Goal: Information Seeking & Learning: Understand process/instructions

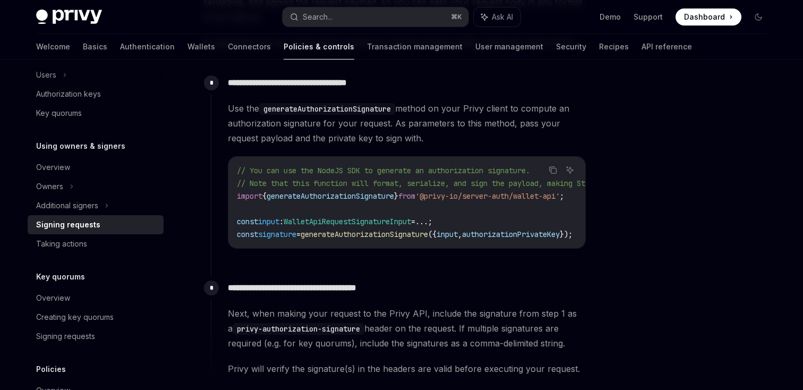
scroll to position [489, 0]
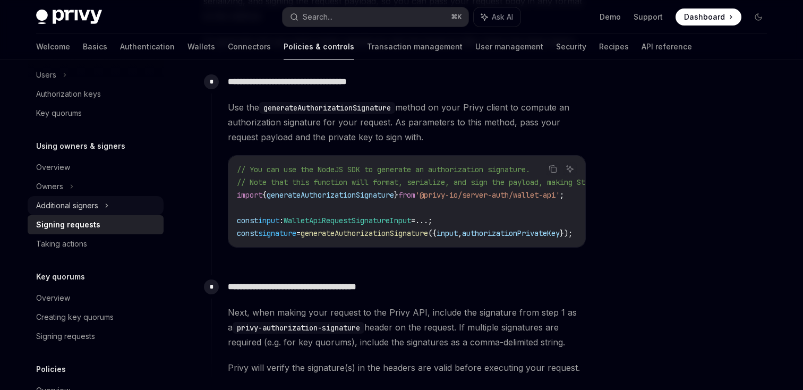
click at [106, 206] on icon at bounding box center [107, 205] width 4 height 13
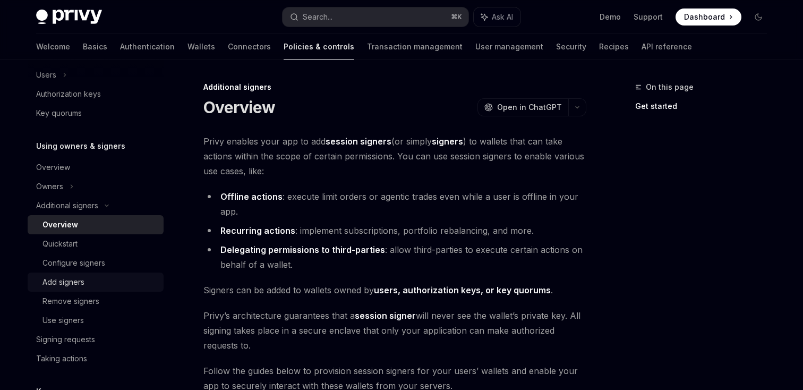
click at [86, 283] on div "Add signers" at bounding box center [99, 282] width 115 height 13
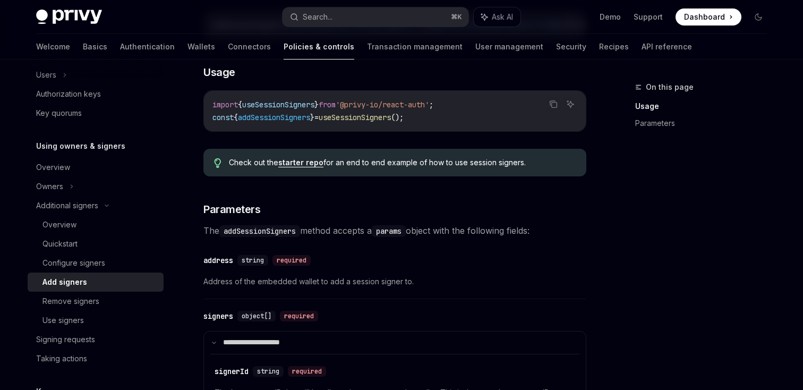
scroll to position [291, 0]
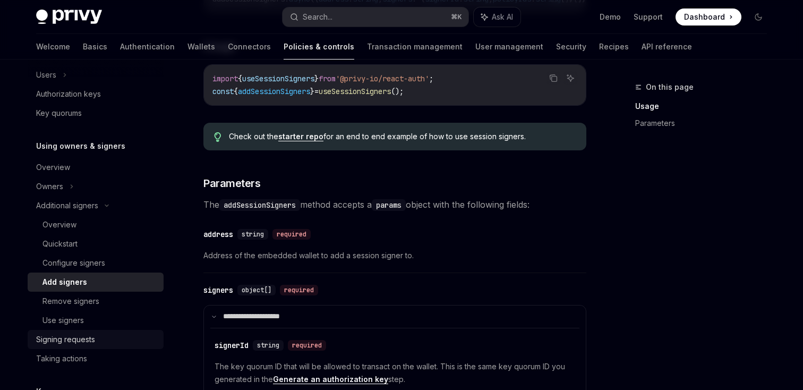
click at [66, 338] on div "Signing requests" at bounding box center [65, 339] width 59 height 13
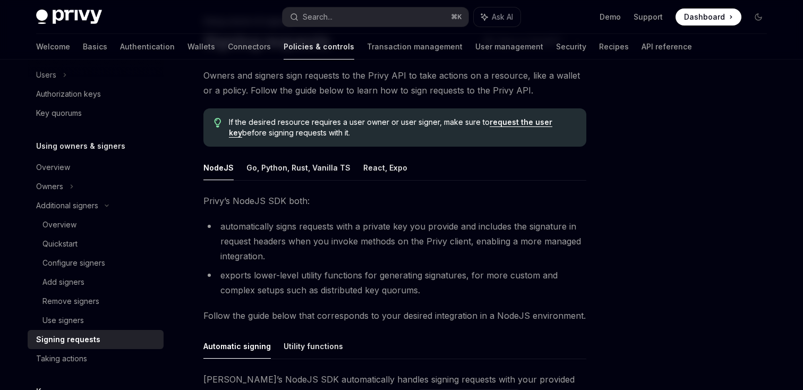
scroll to position [59, 0]
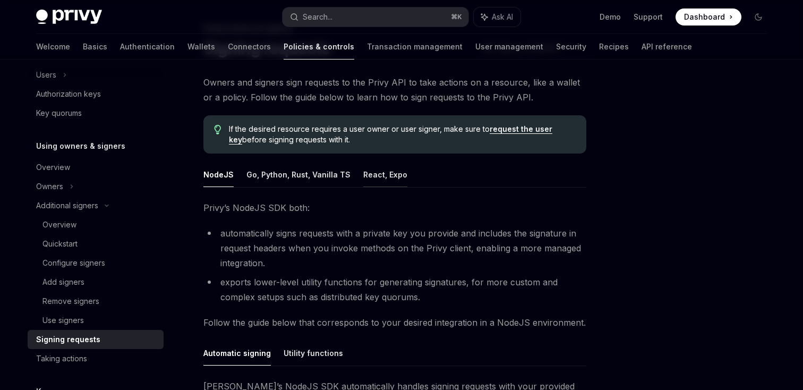
click at [382, 171] on button "React, Expo" at bounding box center [385, 174] width 44 height 25
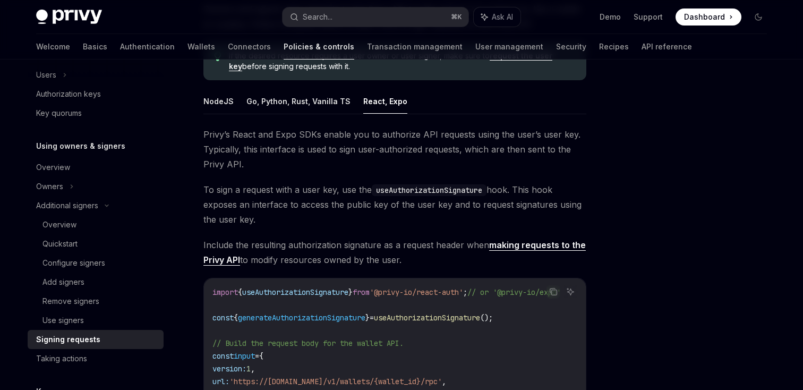
scroll to position [130, 0]
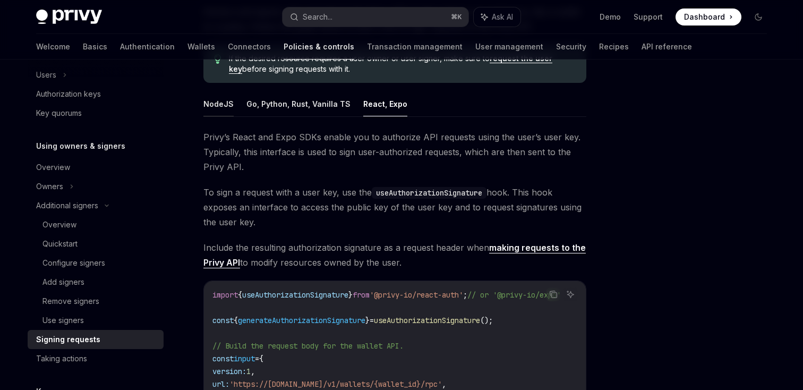
click at [225, 107] on button "NodeJS" at bounding box center [218, 103] width 30 height 25
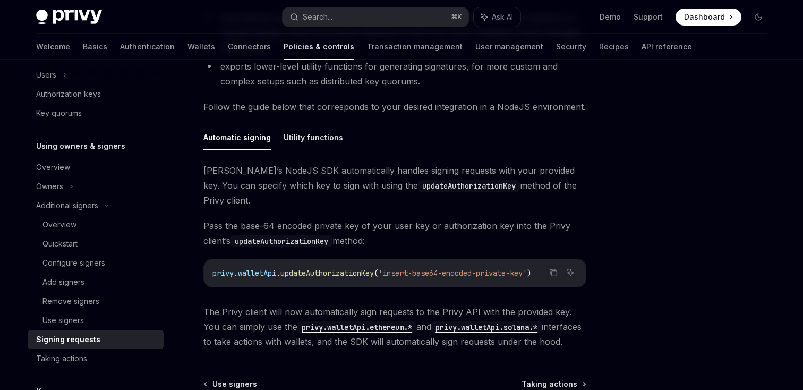
scroll to position [278, 0]
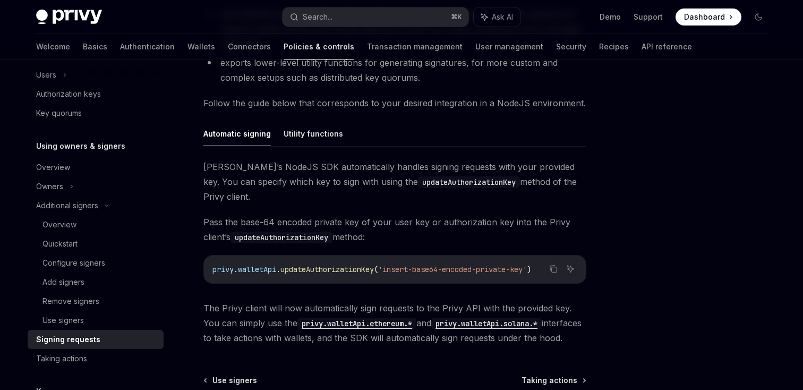
click at [319, 264] on span "updateAuthorizationKey" at bounding box center [326, 269] width 93 height 10
click at [322, 129] on button "Utility functions" at bounding box center [313, 133] width 59 height 25
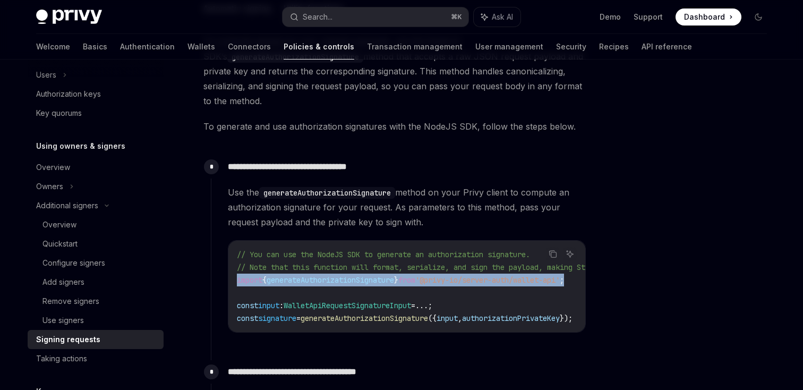
drag, startPoint x: 544, startPoint y: 276, endPoint x: 229, endPoint y: 281, distance: 314.5
click at [229, 281] on div "// You can use the NodeJS SDK to generate an authorization signature. // Note t…" at bounding box center [406, 286] width 357 height 91
copy span "import { generateAuthorizationSignature } from '@privy-io/server-auth/wallet-ap…"
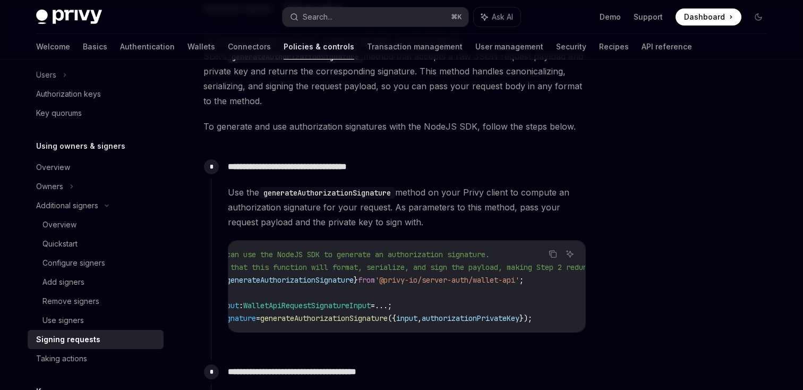
click at [490, 319] on span "authorizationPrivateKey" at bounding box center [471, 318] width 98 height 10
click at [458, 315] on span "input" at bounding box center [447, 318] width 21 height 10
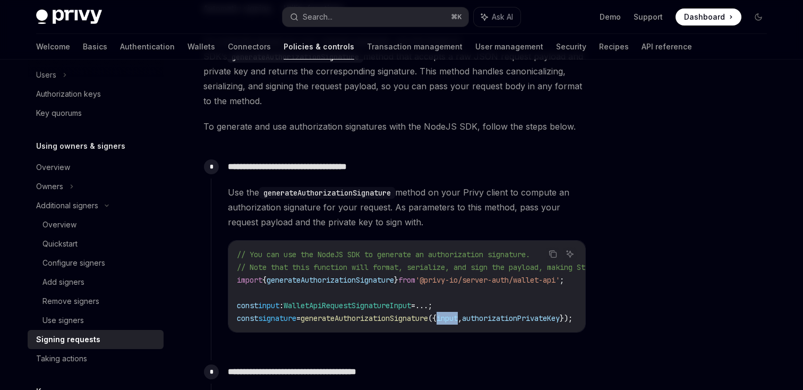
click at [458, 315] on span "input" at bounding box center [447, 318] width 21 height 10
copy span "input"
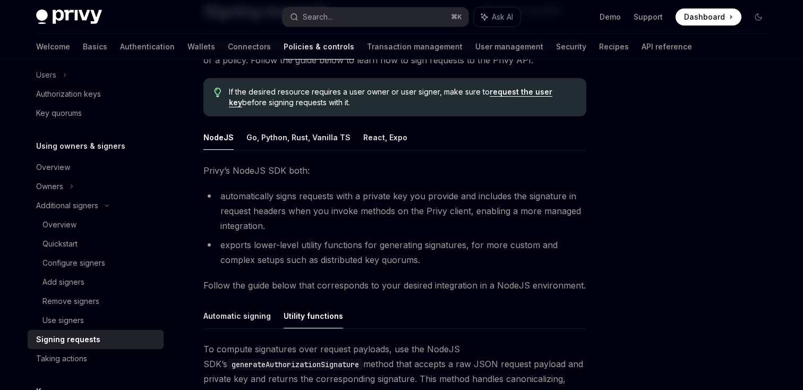
scroll to position [22, 0]
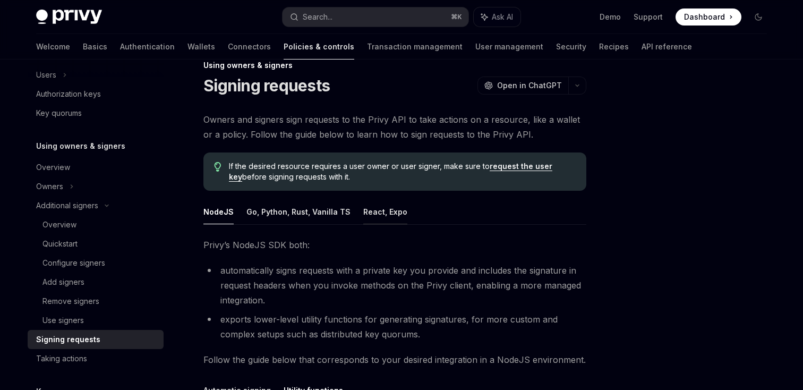
click at [372, 216] on button "React, Expo" at bounding box center [385, 211] width 44 height 25
type textarea "*"
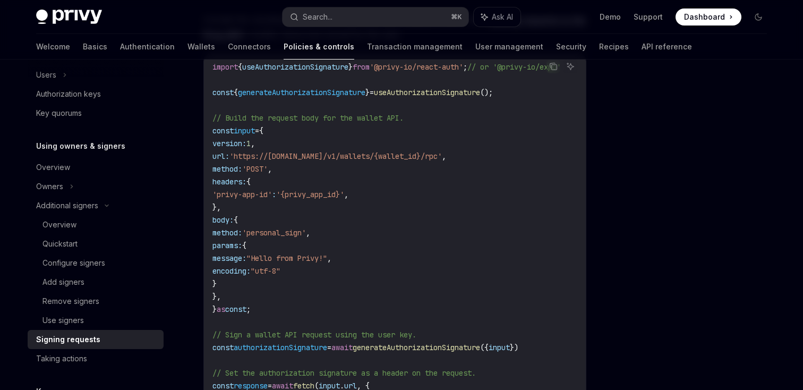
scroll to position [364, 0]
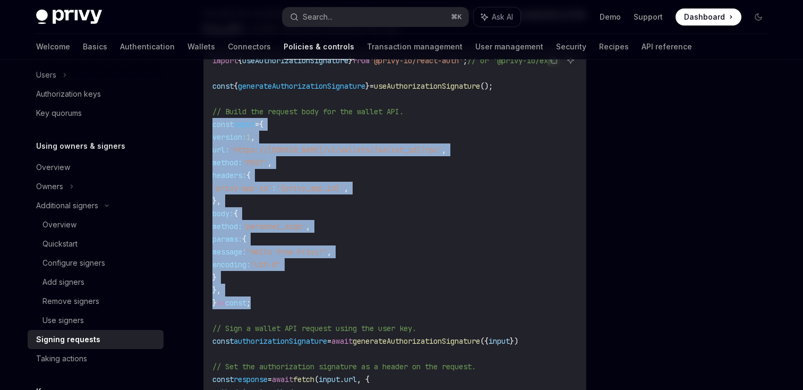
drag, startPoint x: 262, startPoint y: 303, endPoint x: 201, endPoint y: 126, distance: 187.1
click at [201, 126] on div "Using owners & signers Signing requests OpenAI Open in ChatGPT OpenAI Open in C…" at bounding box center [295, 222] width 586 height 1011
copy code "const input = { version: 1 , url: 'https://api.privy.io/v1/wallets/{wallet_id}/…"
click at [323, 12] on div "Search..." at bounding box center [318, 17] width 30 height 13
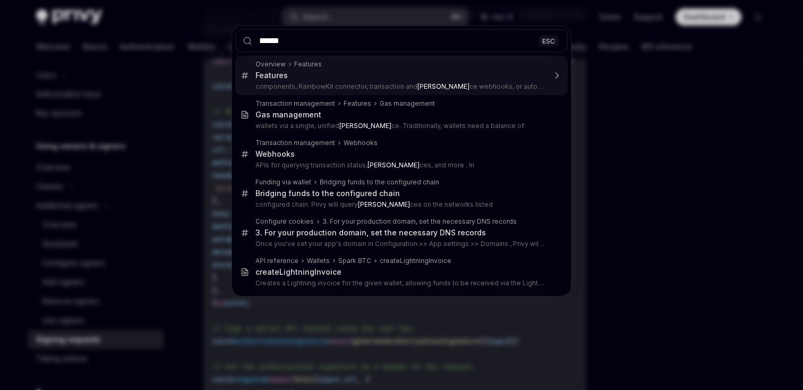
type input "*******"
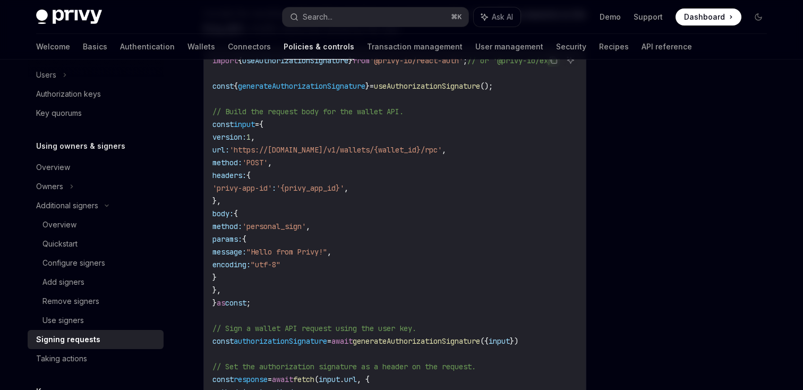
type textarea "*"
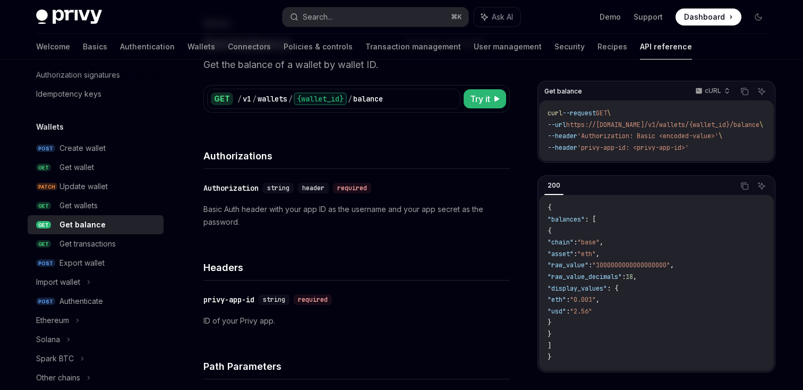
scroll to position [71, 0]
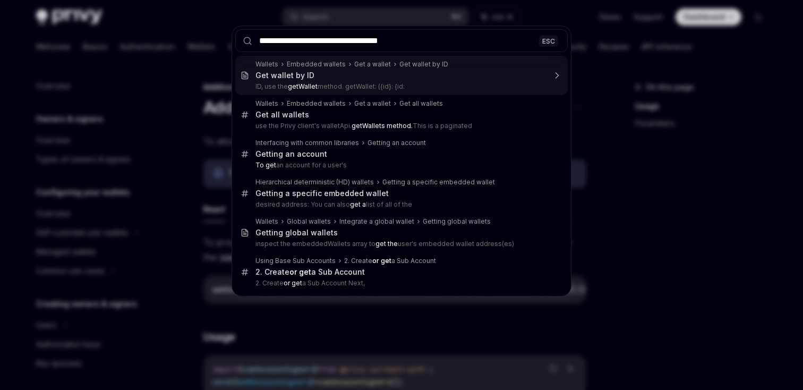
scroll to position [307, 0]
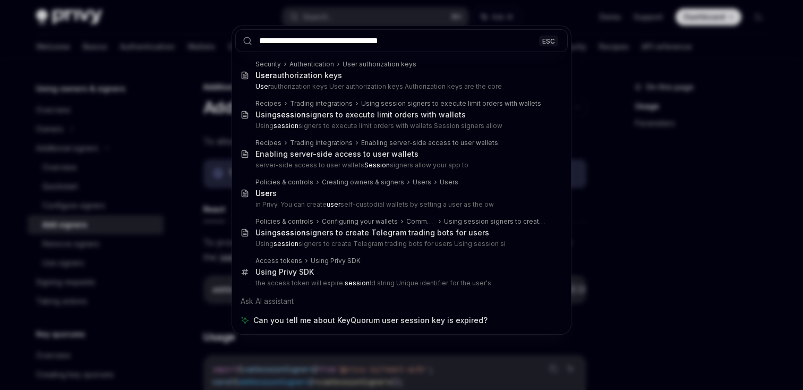
drag, startPoint x: 428, startPoint y: 40, endPoint x: 371, endPoint y: 41, distance: 56.8
click at [371, 41] on input "**********" at bounding box center [401, 40] width 332 height 23
type input "**********"
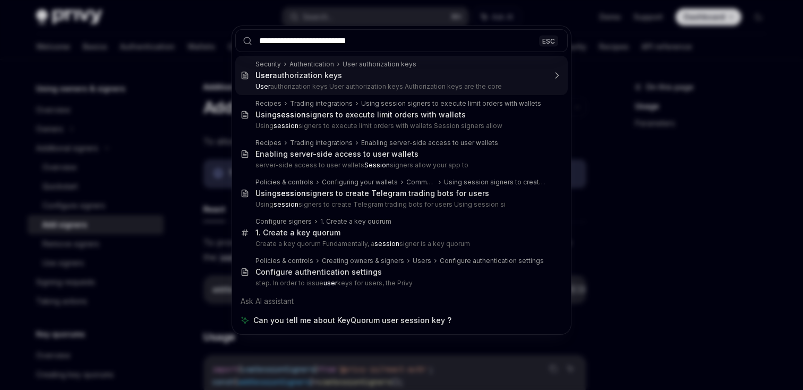
drag, startPoint x: 323, startPoint y: 41, endPoint x: 218, endPoint y: 33, distance: 106.0
click at [218, 34] on div "**********" at bounding box center [401, 195] width 803 height 390
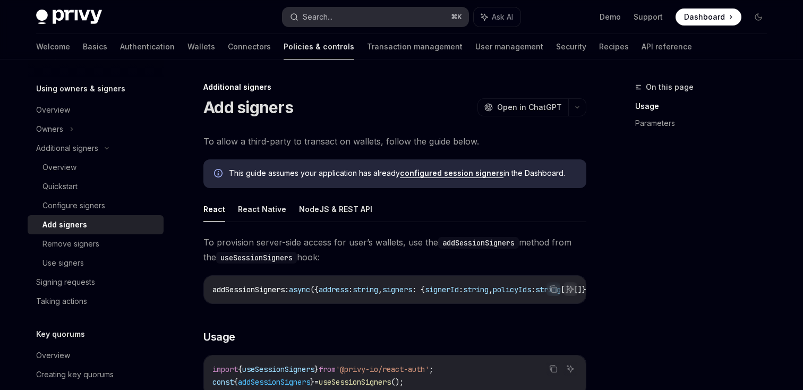
click at [386, 16] on button "Search... ⌘ K" at bounding box center [376, 16] width 186 height 19
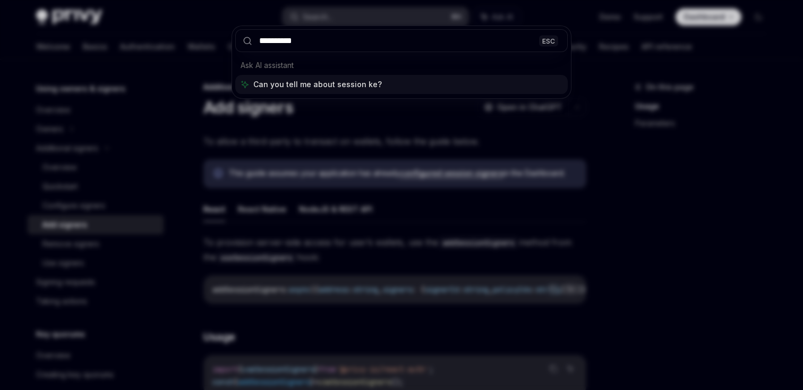
type input "**********"
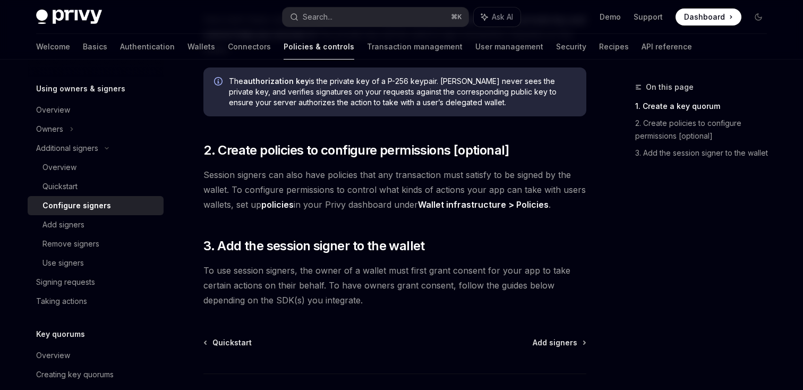
scroll to position [353, 0]
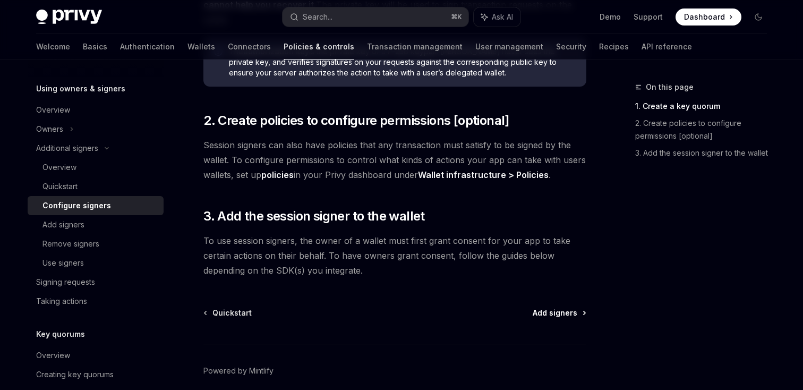
click at [556, 307] on span "Add signers" at bounding box center [555, 312] width 45 height 11
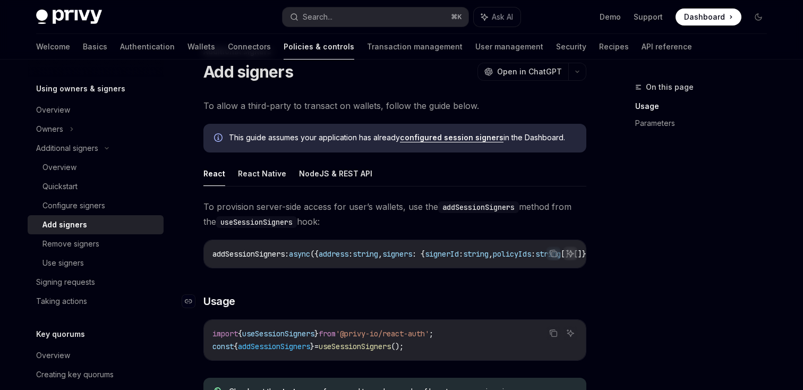
scroll to position [32, 0]
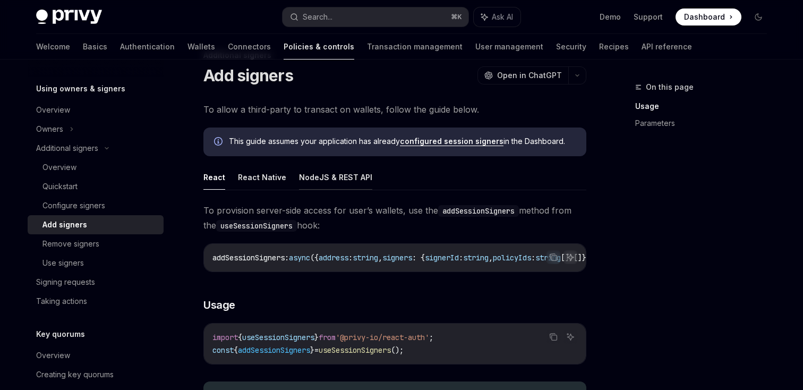
click at [316, 177] on button "NodeJS & REST API" at bounding box center [335, 177] width 73 height 25
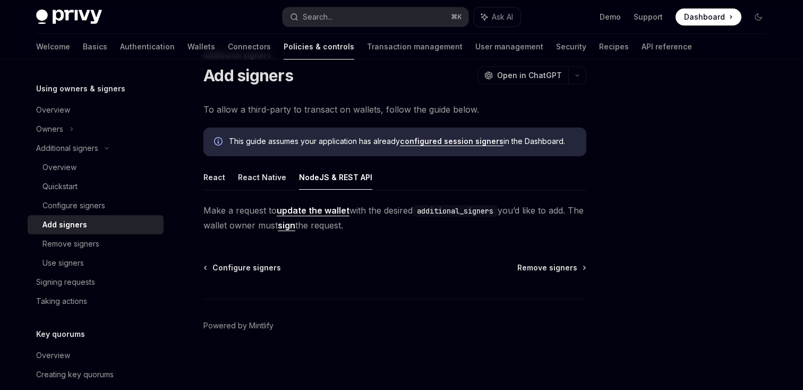
click at [318, 210] on link "update the wallet" at bounding box center [313, 210] width 73 height 11
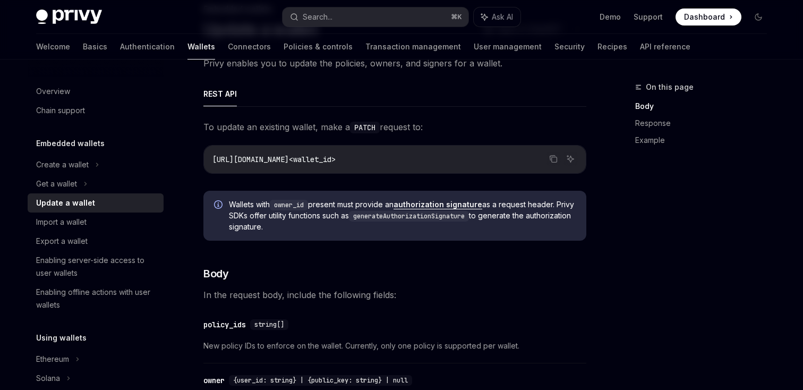
scroll to position [84, 0]
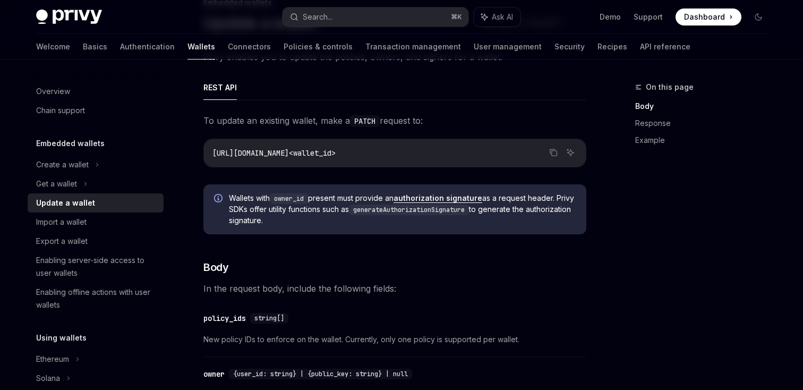
click at [418, 211] on code "generateAuthorizationSignature" at bounding box center [409, 209] width 120 height 11
click at [424, 196] on link "authorization signature" at bounding box center [438, 198] width 89 height 10
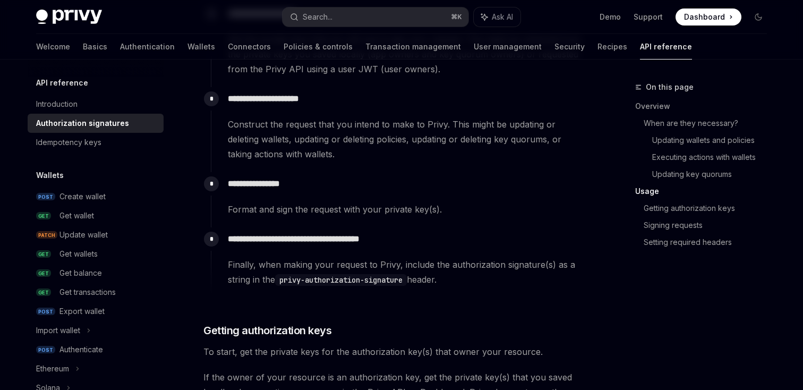
scroll to position [1075, 0]
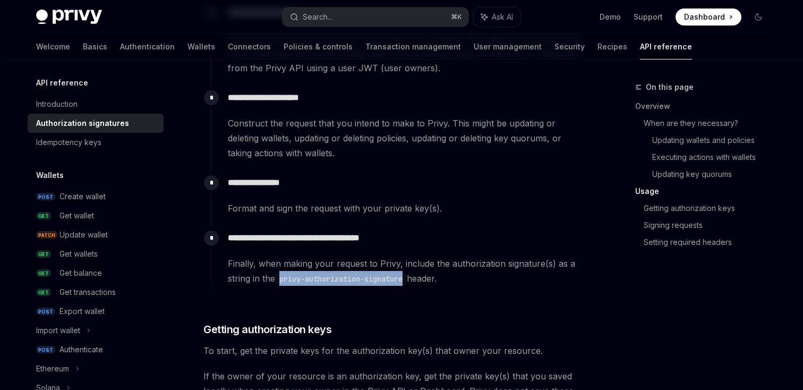
drag, startPoint x: 411, startPoint y: 279, endPoint x: 281, endPoint y: 276, distance: 129.6
click at [281, 277] on code "privy-authorization-signature" at bounding box center [341, 279] width 132 height 12
copy code "privy-authorization-signature"
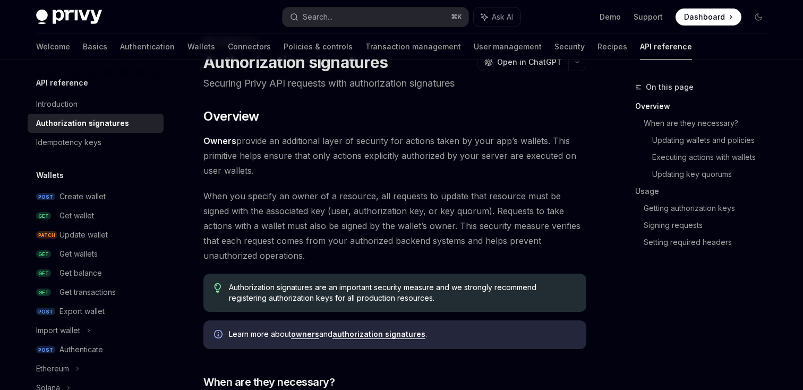
scroll to position [0, 0]
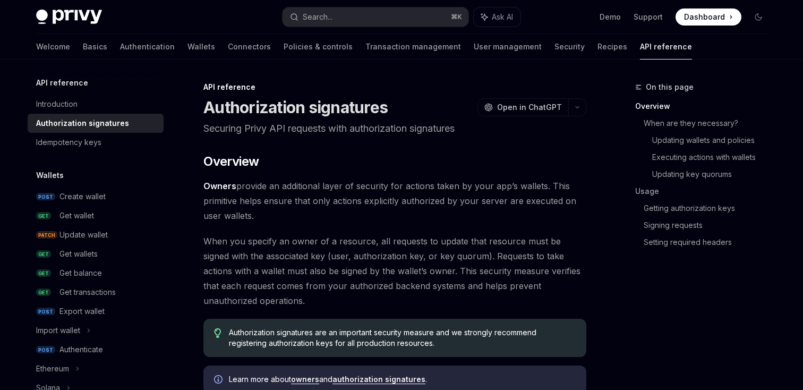
type textarea "*"
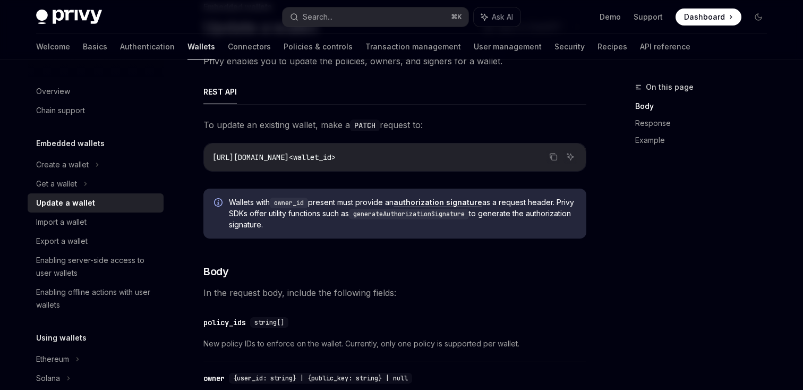
scroll to position [84, 0]
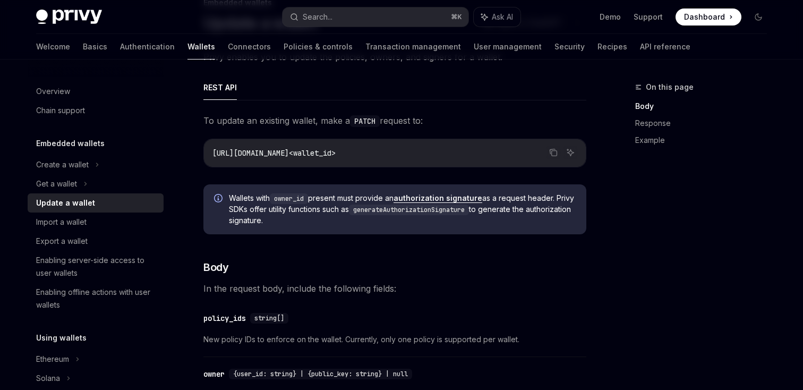
click at [429, 208] on code "generateAuthorizationSignature" at bounding box center [409, 209] width 120 height 11
copy code "generateAuthorizationSignature"
click at [402, 210] on code "generateAuthorizationSignature" at bounding box center [409, 209] width 120 height 11
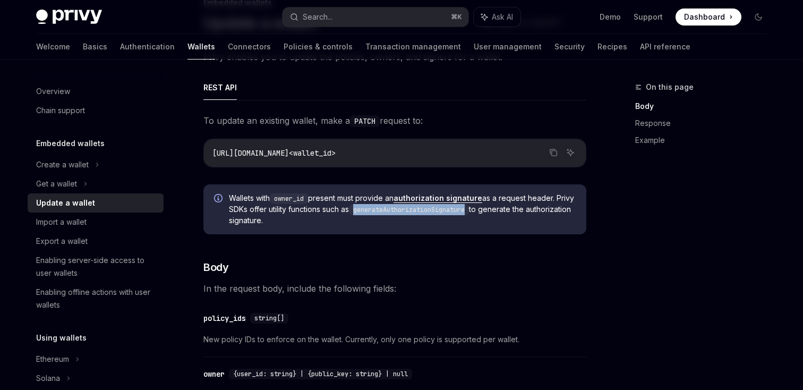
click at [413, 210] on code "generateAuthorizationSignature" at bounding box center [409, 209] width 120 height 11
click at [347, 16] on button "Search... ⌘ K" at bounding box center [376, 16] width 186 height 19
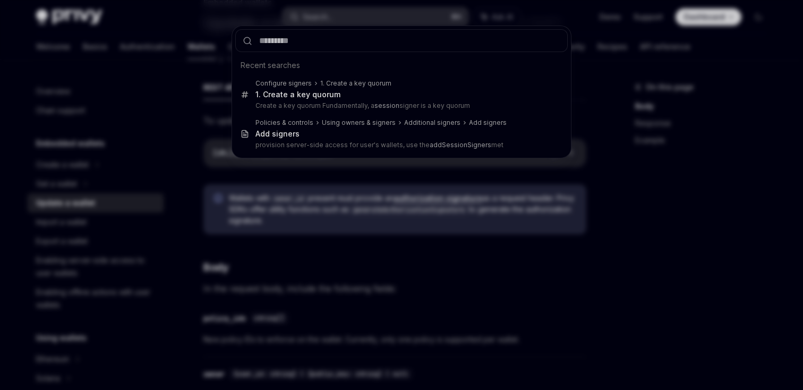
type input "**********"
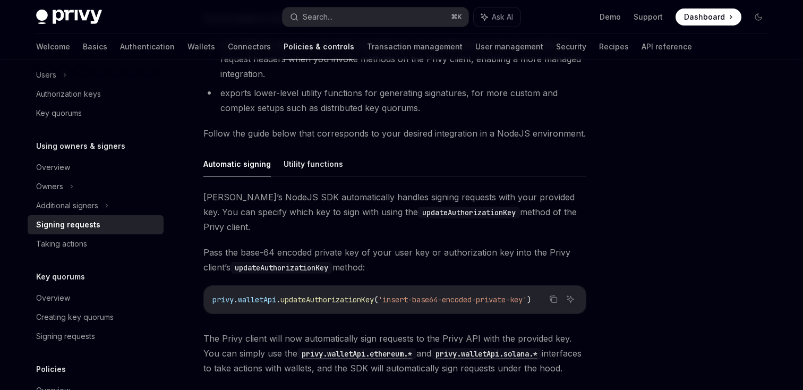
scroll to position [249, 0]
click at [322, 164] on button "Utility functions" at bounding box center [313, 163] width 59 height 25
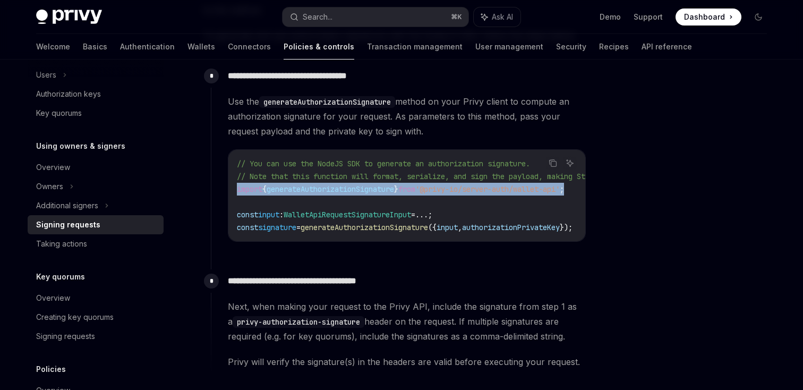
drag, startPoint x: 551, startPoint y: 191, endPoint x: 208, endPoint y: 185, distance: 343.7
click at [208, 185] on div "**********" at bounding box center [394, 185] width 383 height 484
copy span "import { generateAuthorizationSignature } from '@privy-io/server-auth/wallet-ap…"
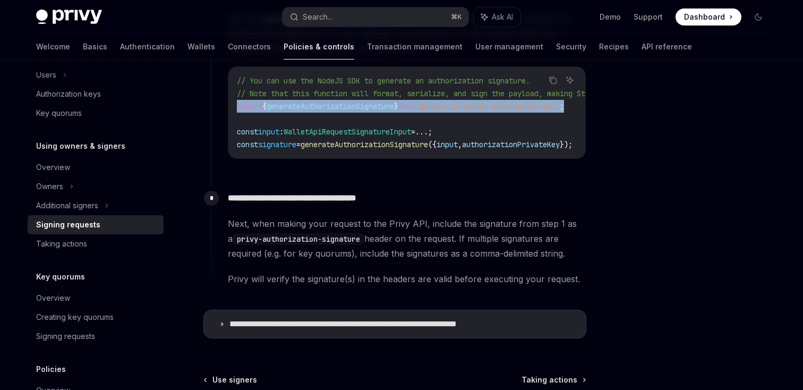
scroll to position [600, 0]
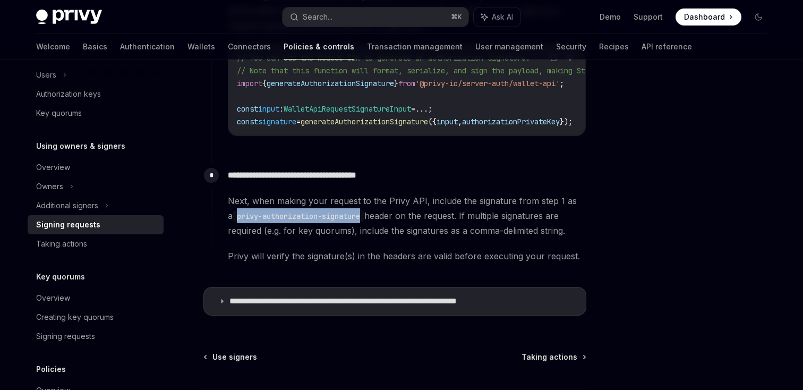
drag, startPoint x: 361, startPoint y: 219, endPoint x: 232, endPoint y: 221, distance: 129.1
click at [233, 221] on code "privy-authorization-signature" at bounding box center [299, 216] width 132 height 12
copy code "privy-authorization-signature"
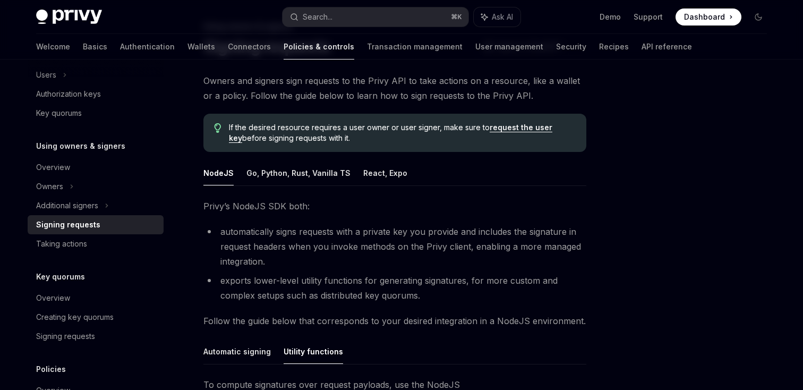
scroll to position [42, 0]
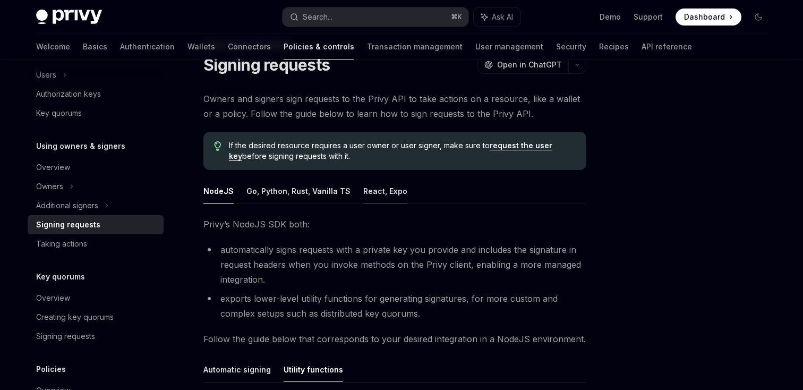
click at [381, 194] on button "React, Expo" at bounding box center [385, 190] width 44 height 25
type textarea "*"
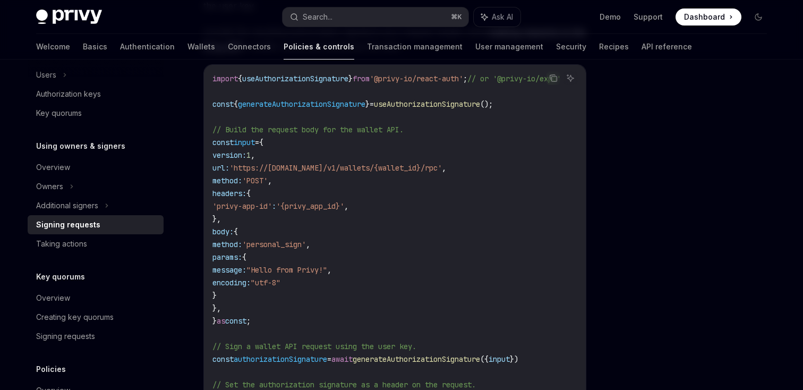
scroll to position [321, 0]
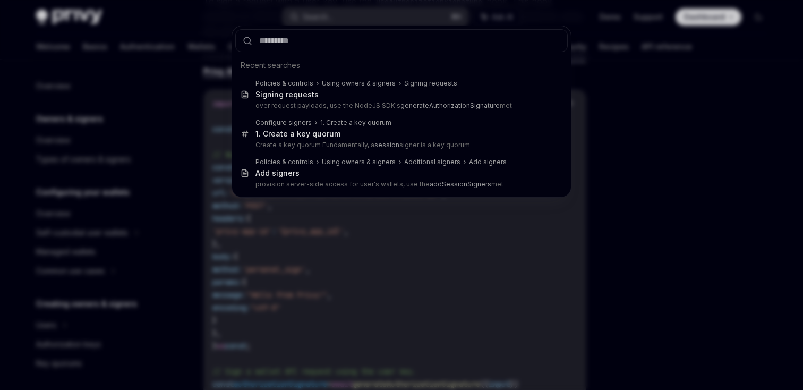
scroll to position [250, 0]
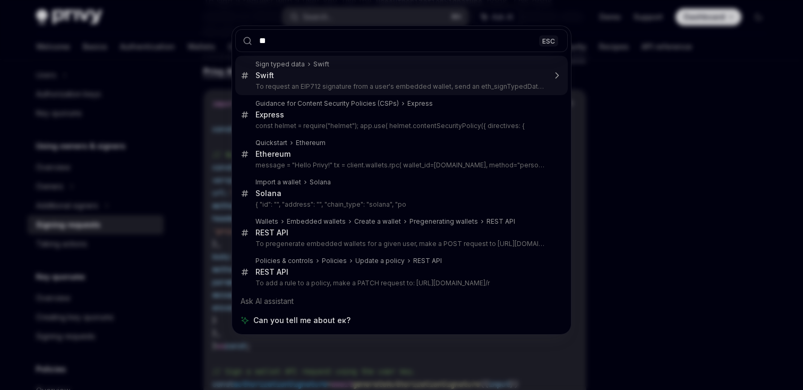
type input "*"
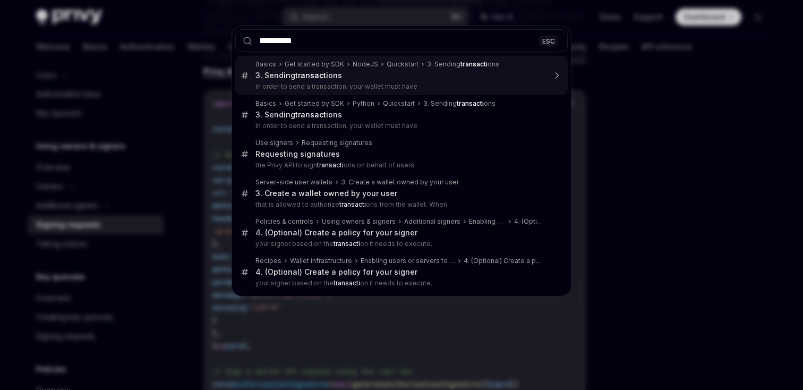
type input "**********"
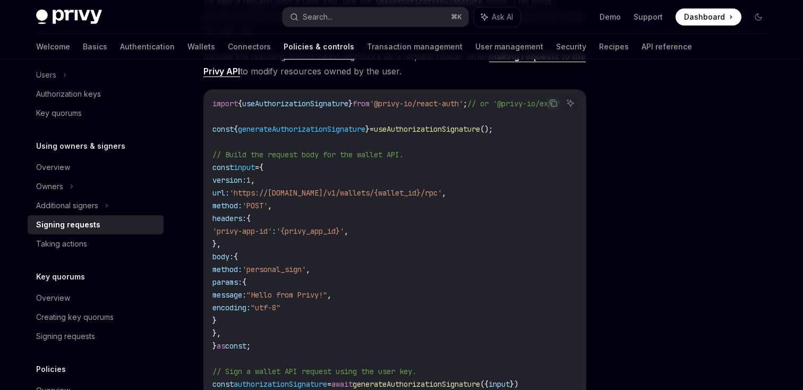
type textarea "*"
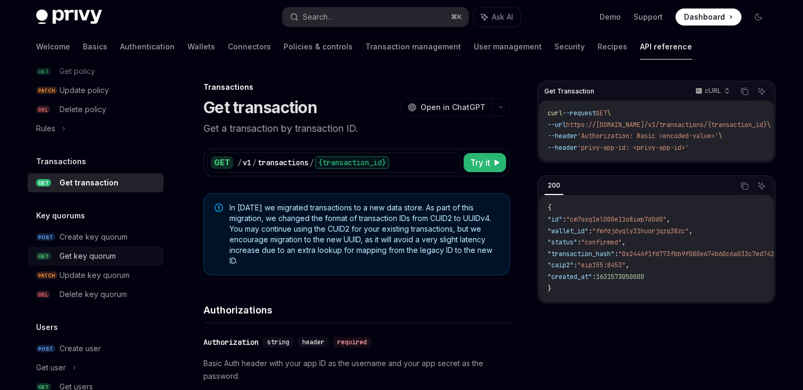
scroll to position [621, 0]
click at [321, 16] on div "Search..." at bounding box center [318, 17] width 30 height 13
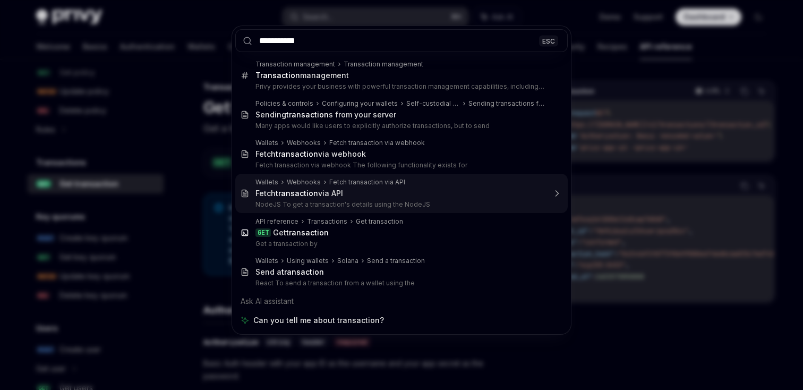
type input "**********"
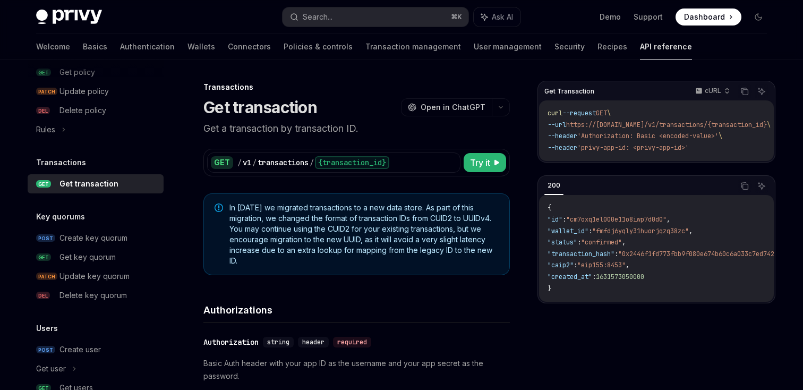
type textarea "*"
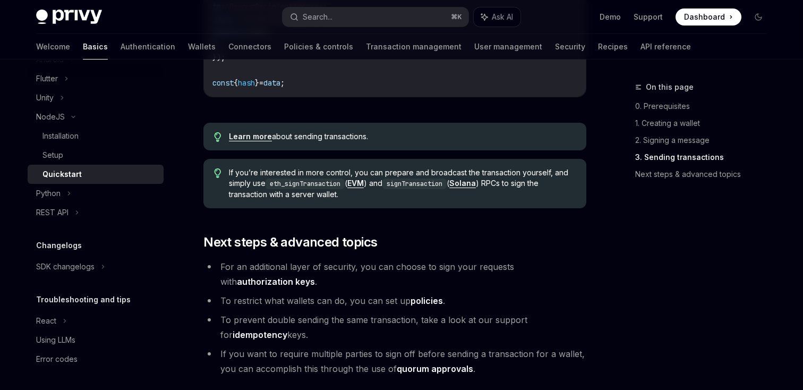
scroll to position [1020, 0]
